Goal: Find specific page/section: Find specific page/section

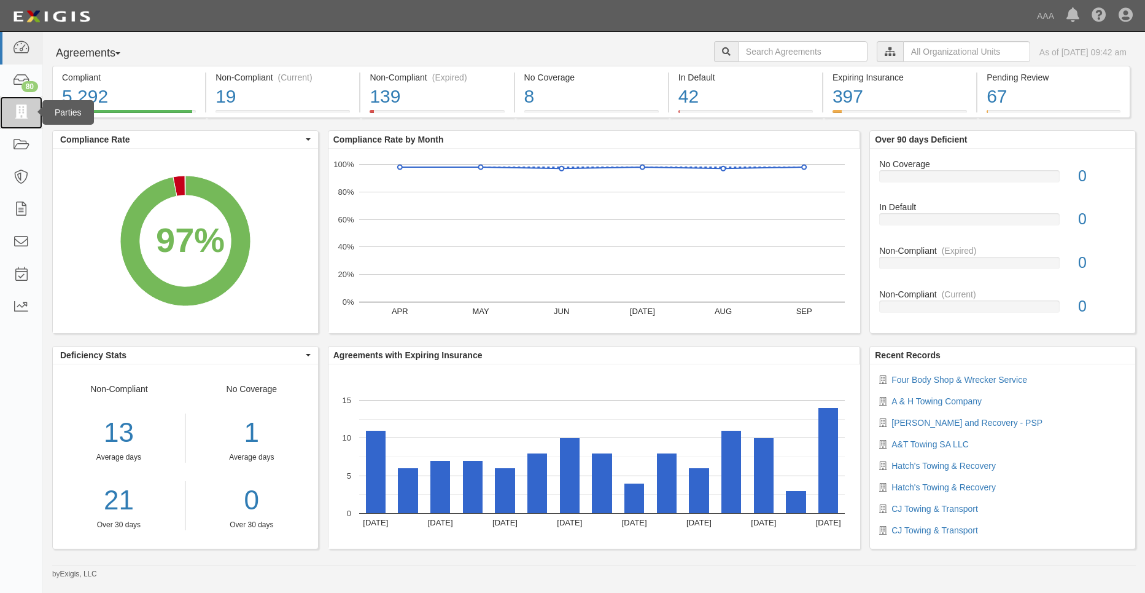
click at [26, 113] on icon at bounding box center [20, 113] width 17 height 14
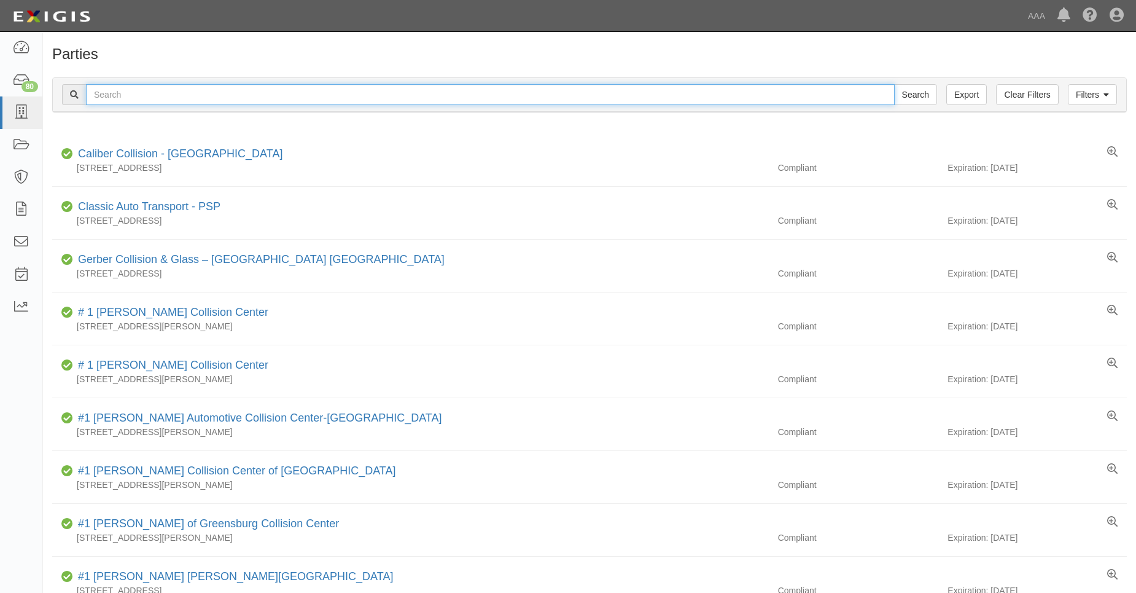
click at [111, 98] on input "text" at bounding box center [490, 94] width 809 height 21
type input "31871"
click at [894, 84] on input "Search" at bounding box center [915, 94] width 43 height 21
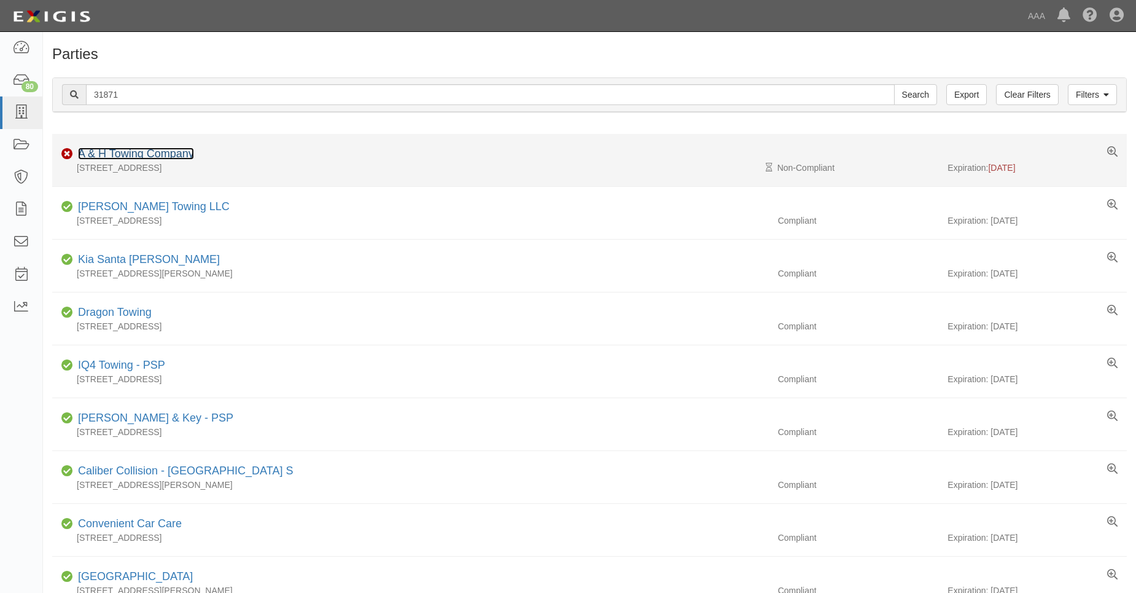
click at [120, 149] on link "A & H Towing Company" at bounding box center [136, 153] width 116 height 12
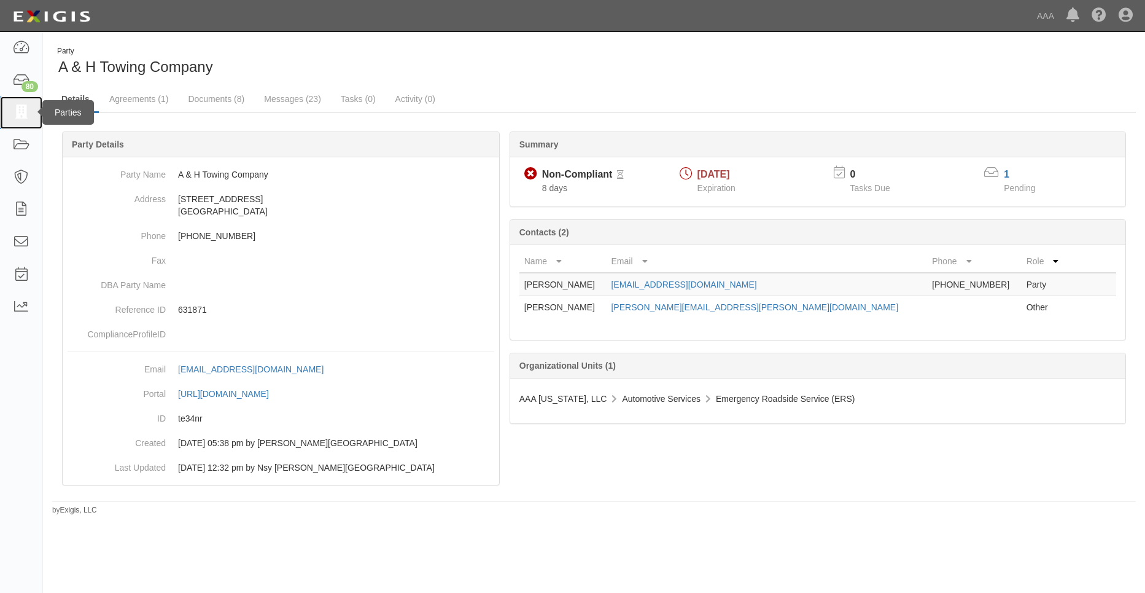
click at [20, 106] on icon at bounding box center [20, 113] width 17 height 14
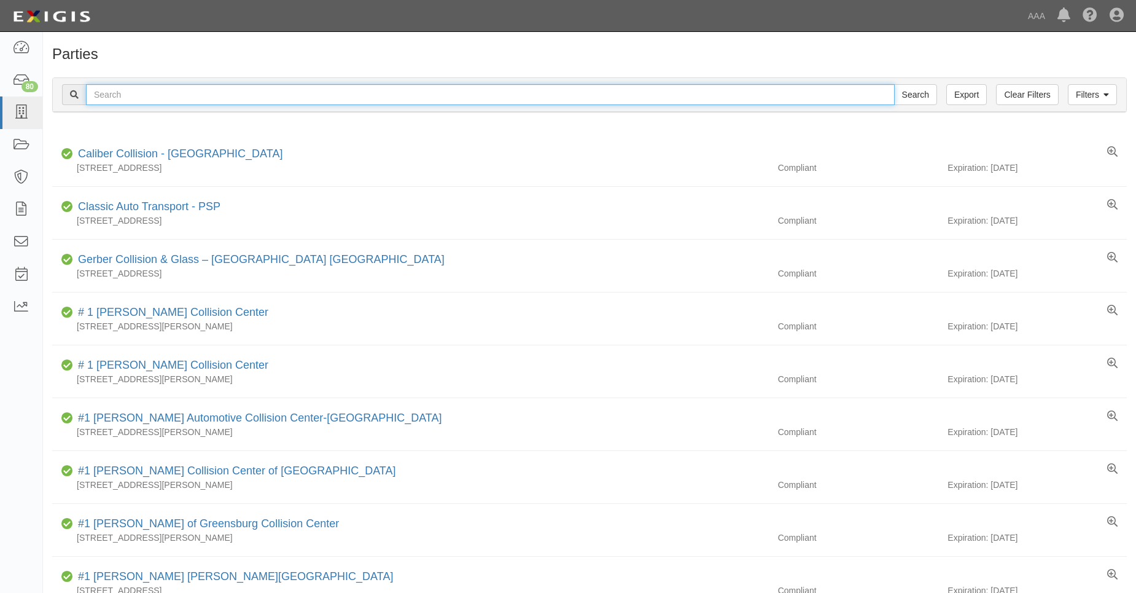
click at [122, 99] on input "text" at bounding box center [490, 94] width 809 height 21
type input "31707"
click at [894, 84] on input "Search" at bounding box center [915, 94] width 43 height 21
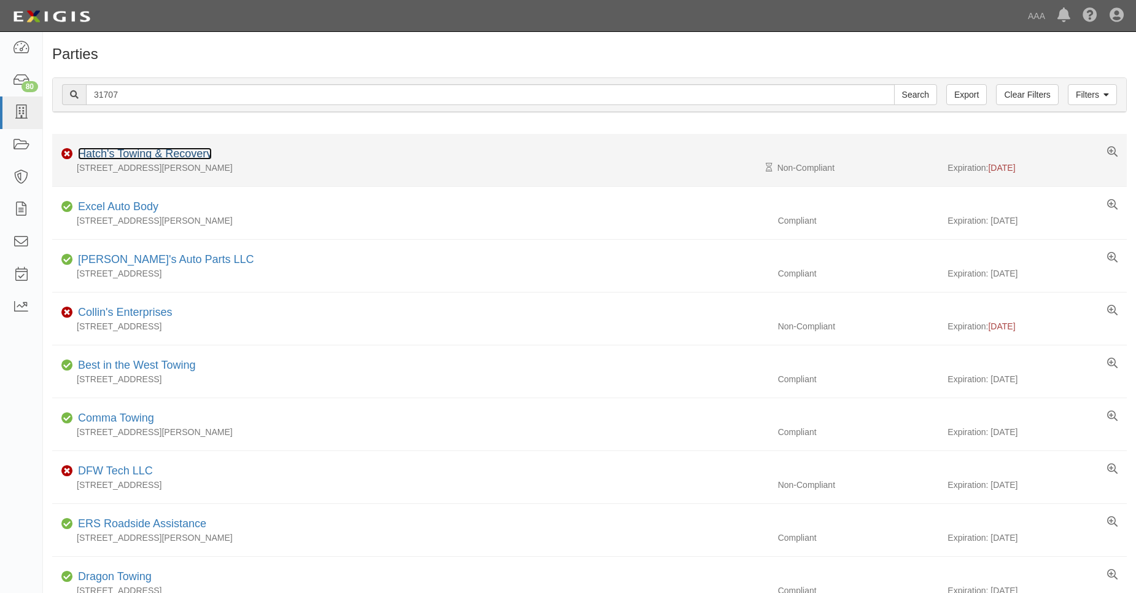
click at [123, 150] on link "Hatch's Towing & Recovery" at bounding box center [145, 153] width 134 height 12
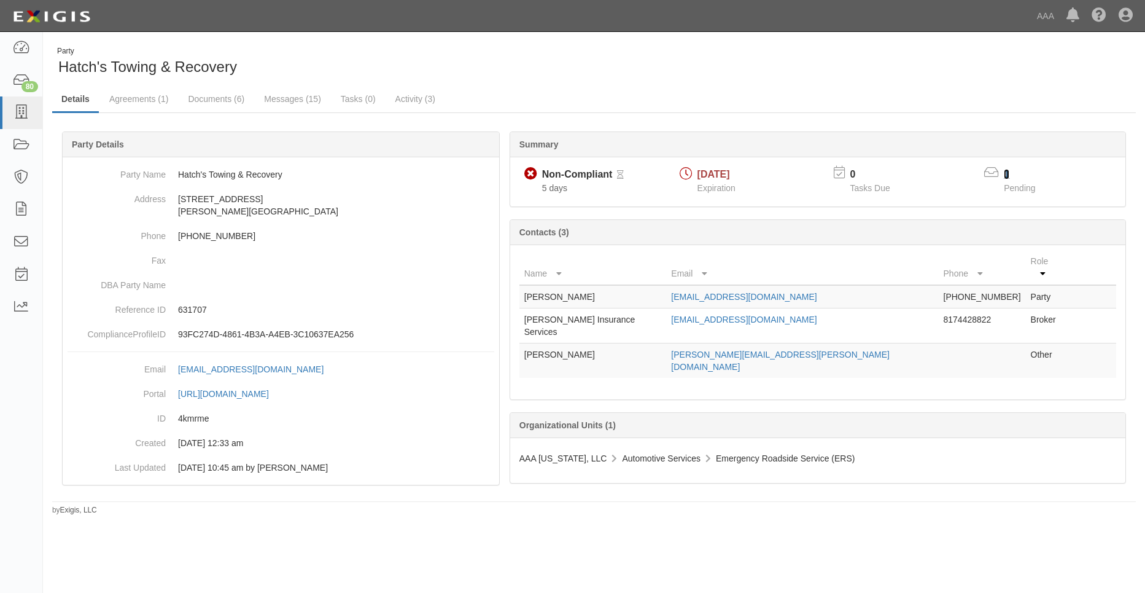
click at [1005, 178] on link "1" at bounding box center [1007, 174] width 6 height 10
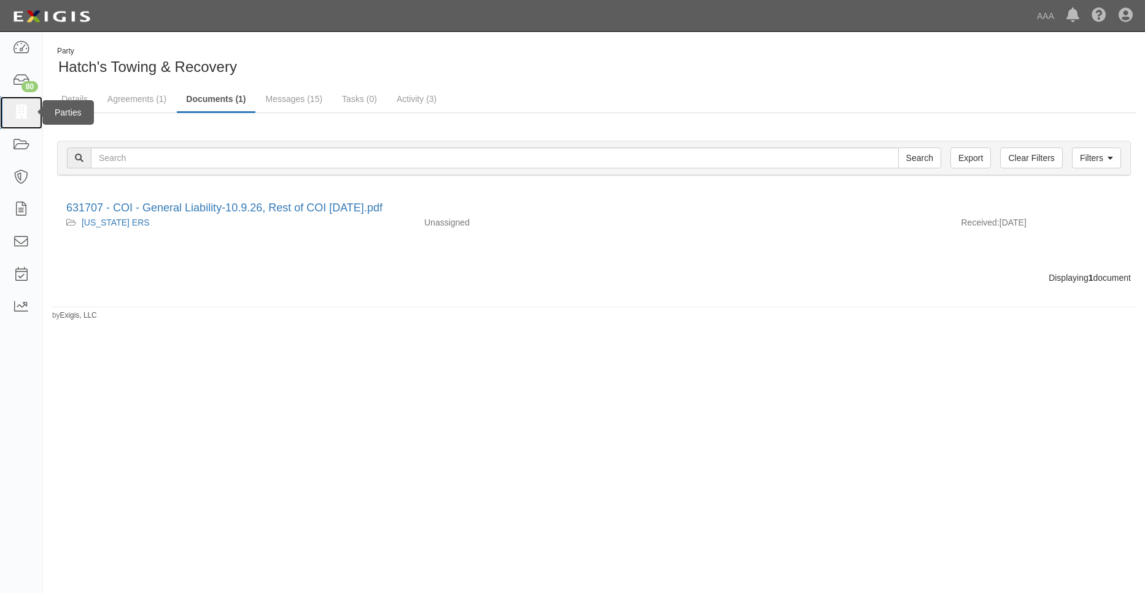
click at [20, 114] on icon at bounding box center [20, 113] width 17 height 14
